Goal: Task Accomplishment & Management: Use online tool/utility

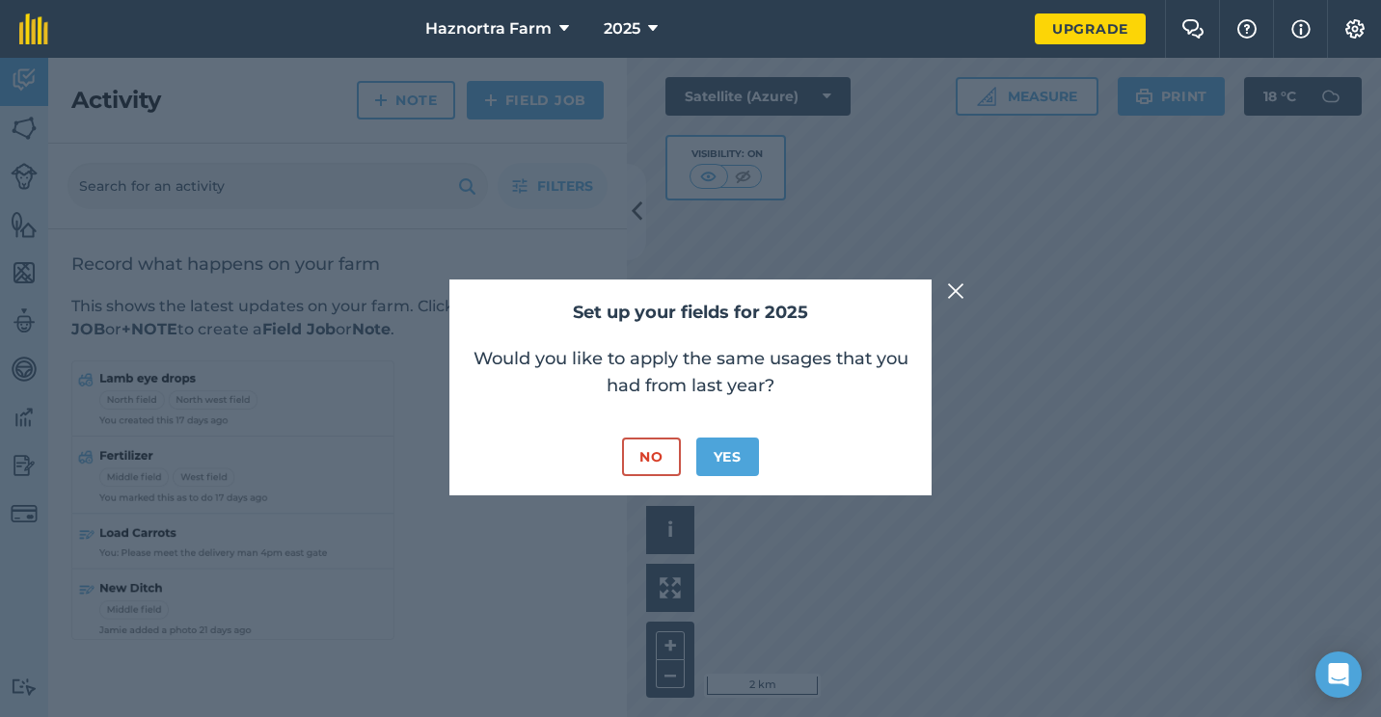
click at [957, 284] on img at bounding box center [955, 291] width 17 height 23
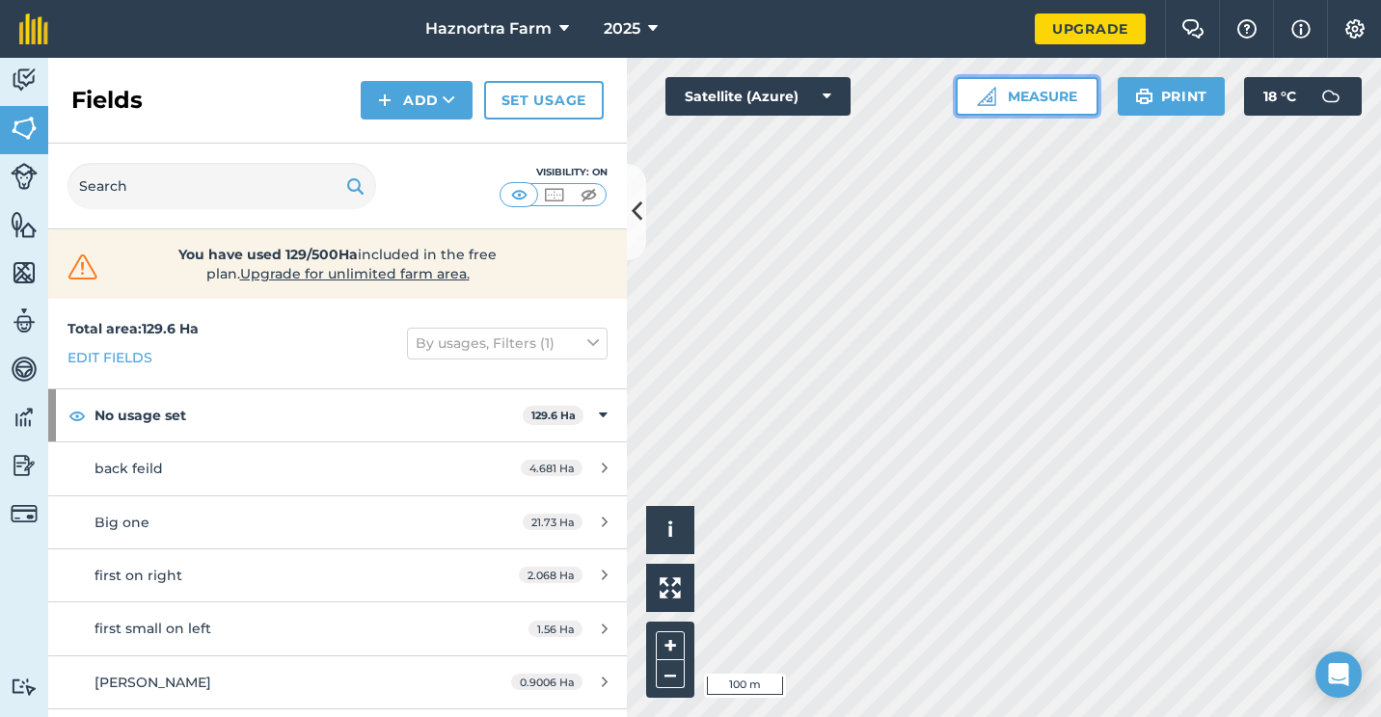
drag, startPoint x: 957, startPoint y: 284, endPoint x: 1037, endPoint y: 98, distance: 202.6
click at [1037, 98] on button "Measure" at bounding box center [1027, 96] width 143 height 39
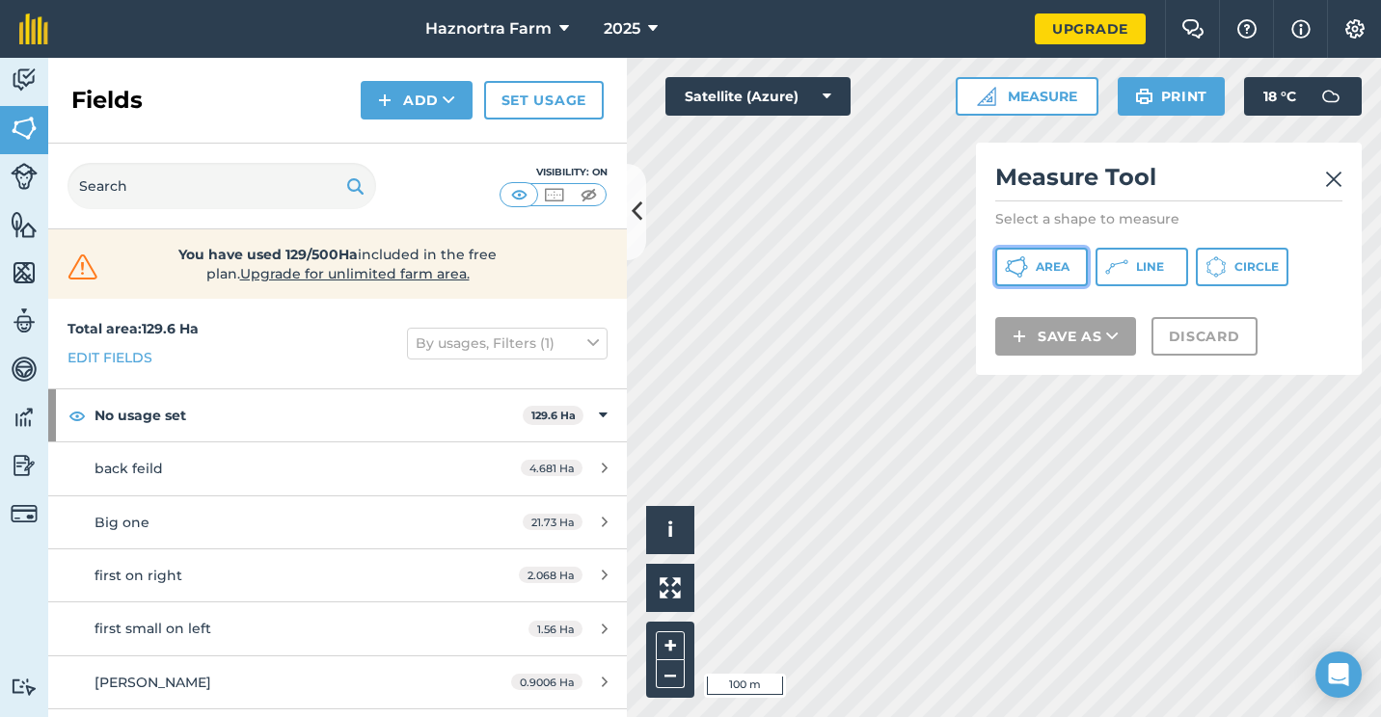
click at [1050, 275] on button "Area" at bounding box center [1041, 267] width 93 height 39
click at [1015, 295] on div "Click to start drawing i © 2025 TomTom, Microsoft 20 m + – Satellite (Azure) Me…" at bounding box center [1004, 388] width 754 height 660
click at [1087, 341] on div "Click to start drawing i © 2025 TomTom, Microsoft 20 m + – Satellite (Azure) Me…" at bounding box center [1004, 388] width 754 height 660
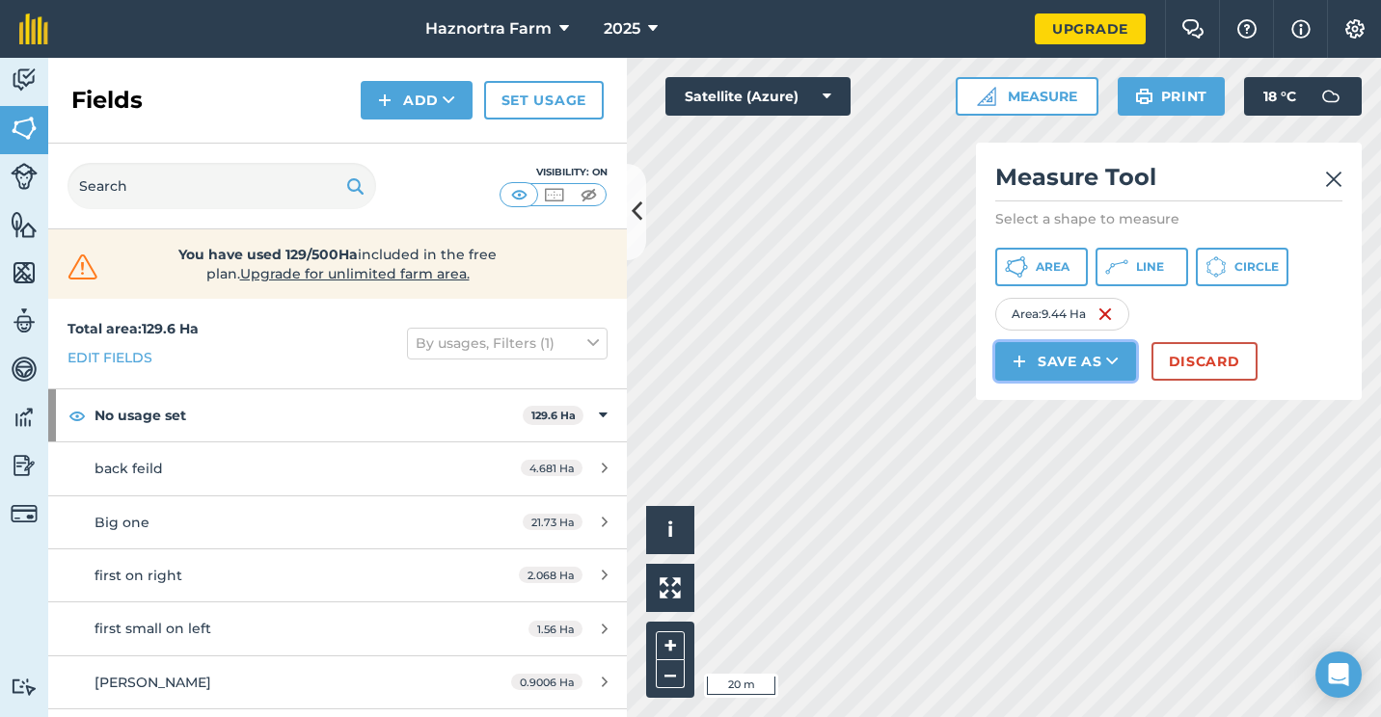
click at [1092, 377] on button "Save as" at bounding box center [1065, 361] width 141 height 39
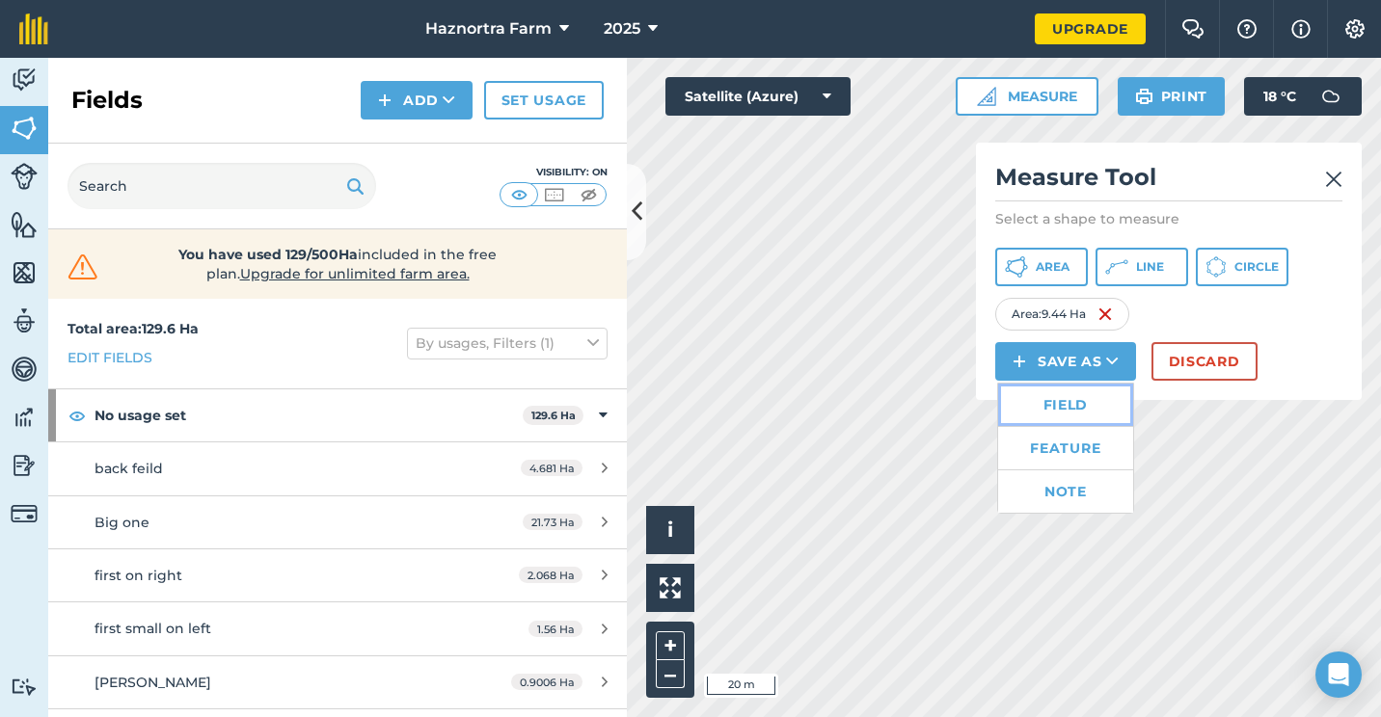
click at [1065, 409] on link "Field" at bounding box center [1065, 405] width 135 height 42
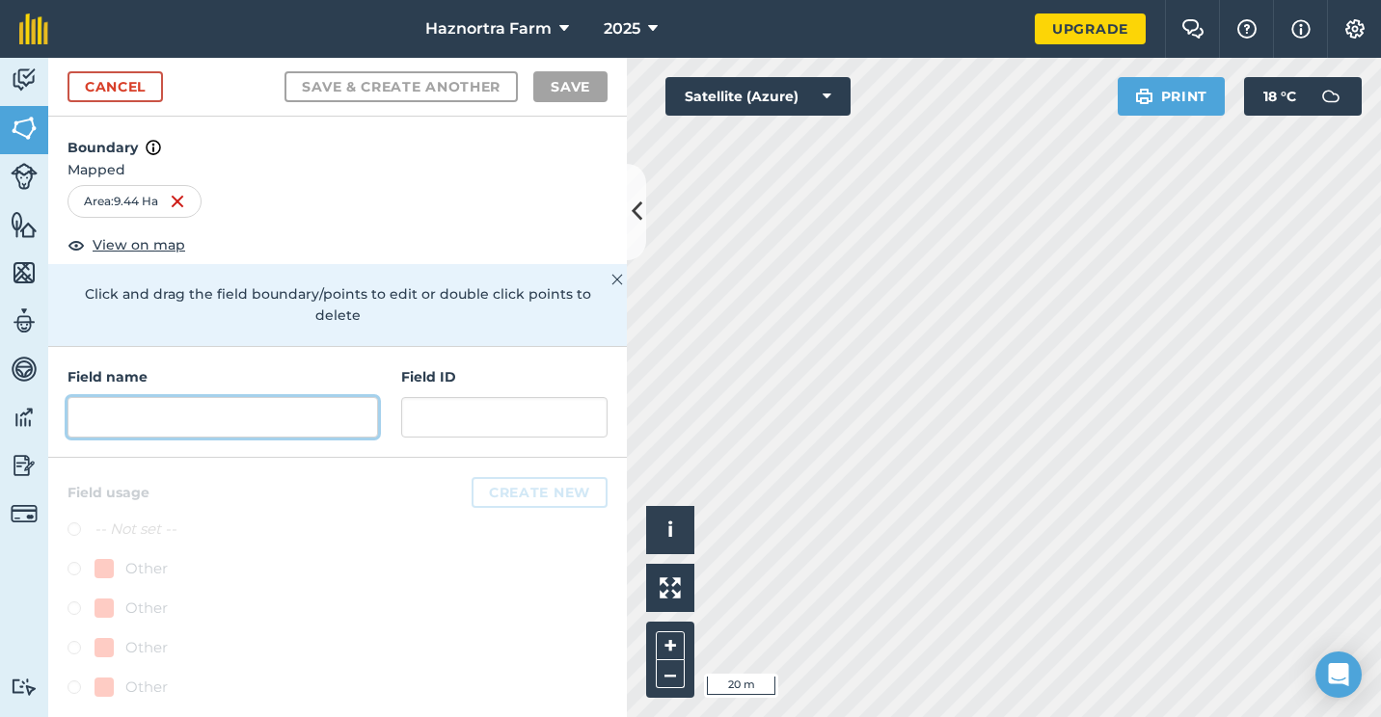
click at [208, 412] on input "text" at bounding box center [223, 417] width 311 height 41
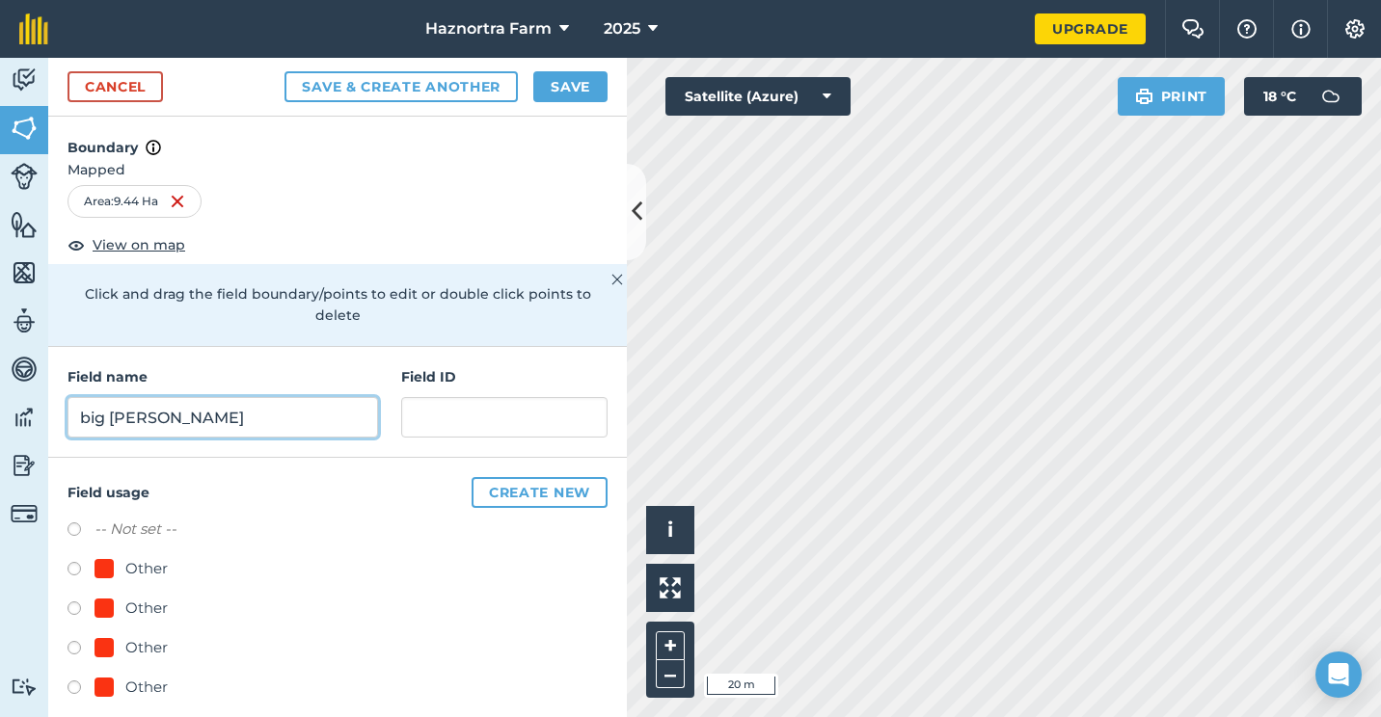
type input "big [PERSON_NAME]"
click at [284, 71] on button "Save & Create Another" at bounding box center [400, 86] width 233 height 31
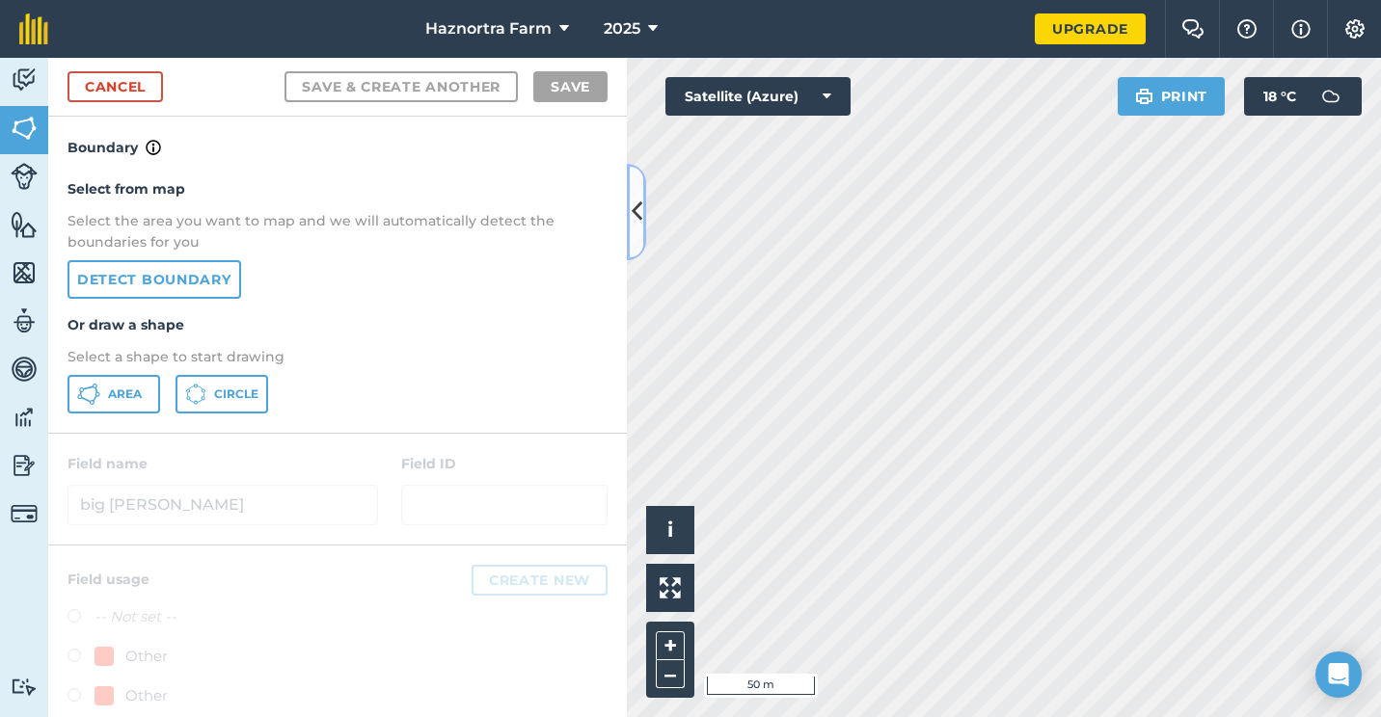
click at [629, 221] on button at bounding box center [636, 212] width 19 height 96
